Goal: Information Seeking & Learning: Learn about a topic

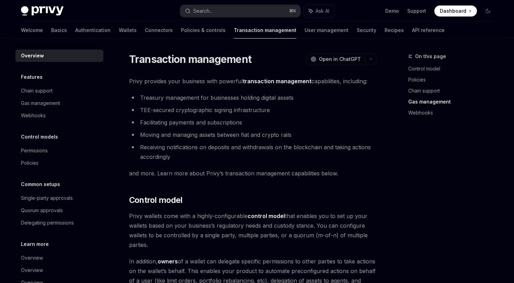
scroll to position [603, 0]
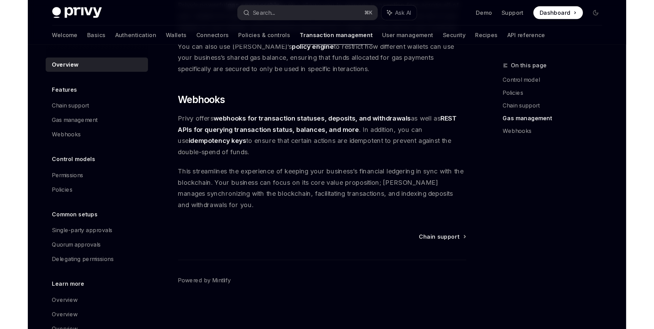
scroll to position [598, 0]
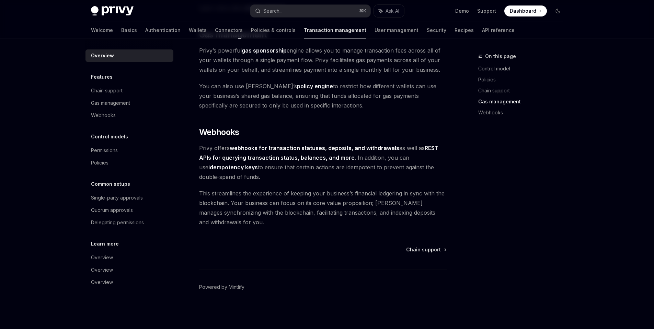
type textarea "*"
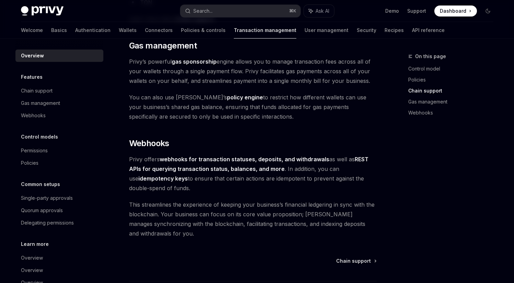
scroll to position [644, 0]
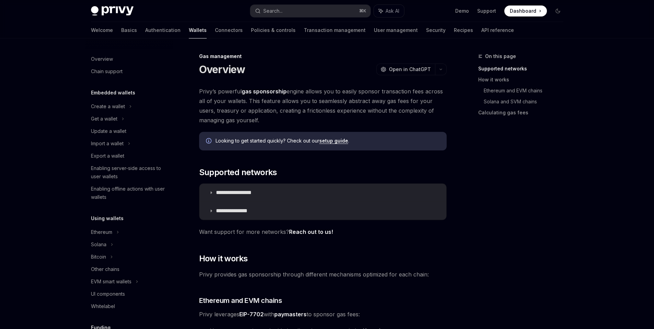
scroll to position [261, 0]
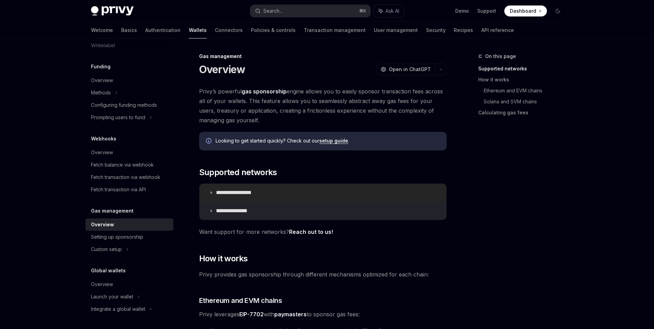
click at [212, 194] on icon at bounding box center [211, 193] width 4 height 4
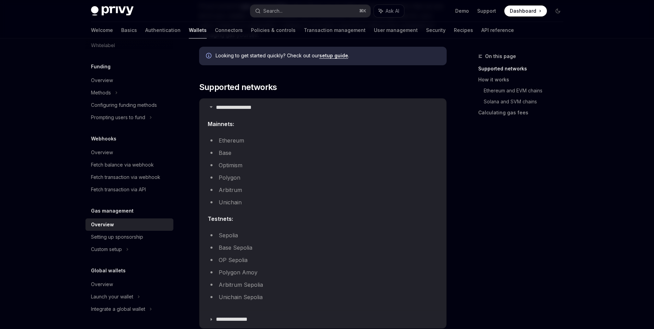
scroll to position [87, 0]
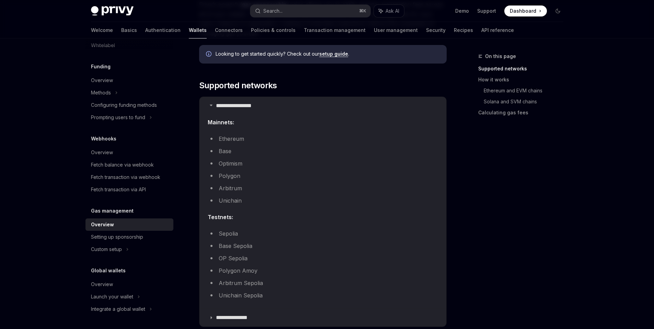
type textarea "*"
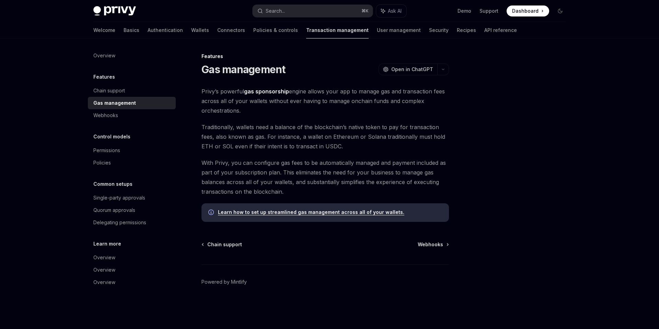
type textarea "*"
